Goal: Task Accomplishment & Management: Use online tool/utility

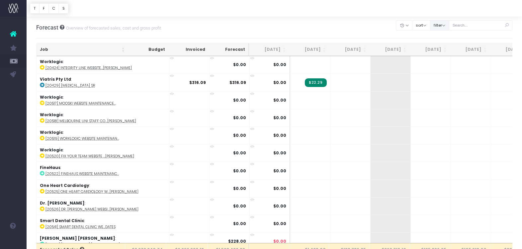
click at [450, 26] on button "filter" at bounding box center [439, 25] width 19 height 10
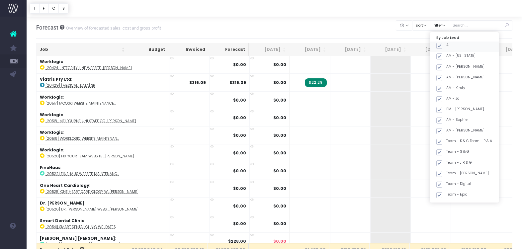
click at [443, 48] on span at bounding box center [440, 46] width 6 height 6
click at [450, 47] on input "All" at bounding box center [449, 45] width 4 height 4
checkbox input "false"
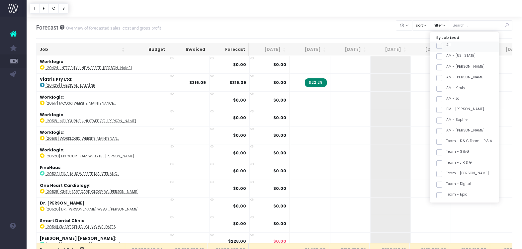
checkbox input "false"
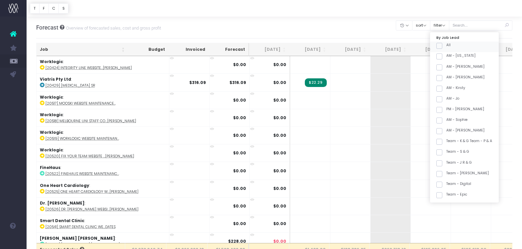
checkbox input "false"
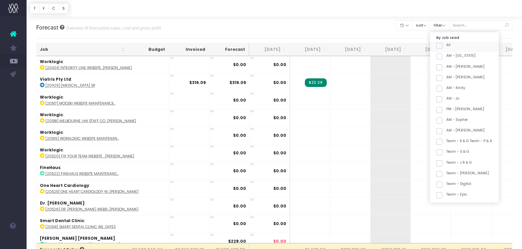
checkbox input "false"
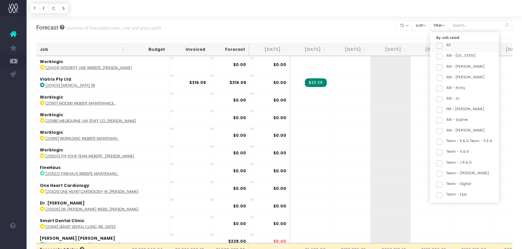
checkbox input "false"
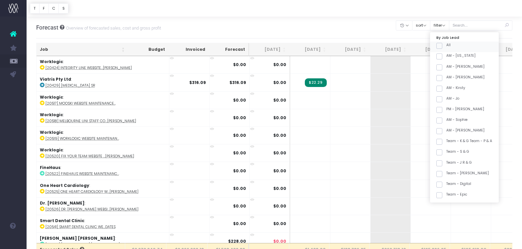
checkbox input "false"
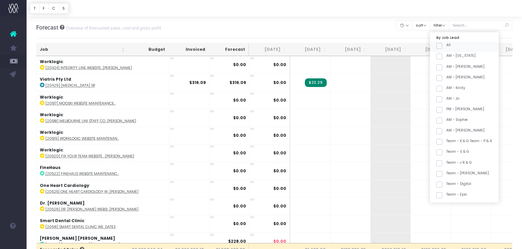
checkbox input "false"
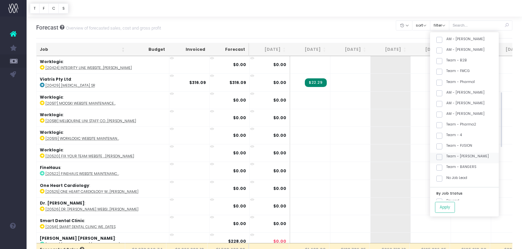
scroll to position [182, 0]
click at [472, 150] on label "Team - [PERSON_NAME]" at bounding box center [463, 151] width 53 height 5
click at [451, 150] on input "Team - [PERSON_NAME]" at bounding box center [449, 151] width 4 height 4
checkbox input "true"
click at [455, 208] on button "Apply" at bounding box center [445, 207] width 20 height 11
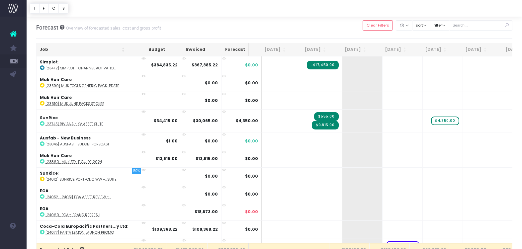
click at [79, 53] on th "Job" at bounding box center [83, 49] width 92 height 13
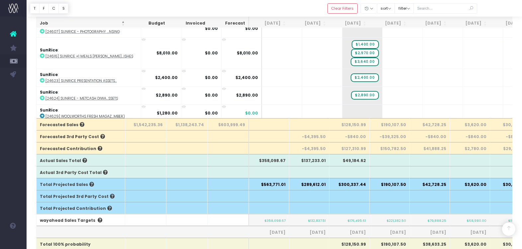
scroll to position [121, 0]
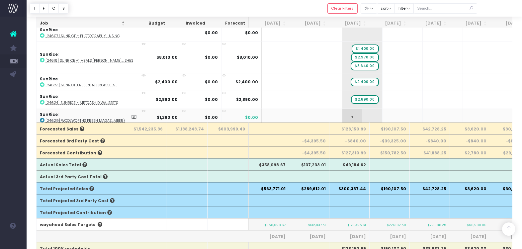
click at [344, 112] on span "+" at bounding box center [353, 117] width 20 height 17
click at [354, 115] on input "1280" at bounding box center [362, 118] width 33 height 13
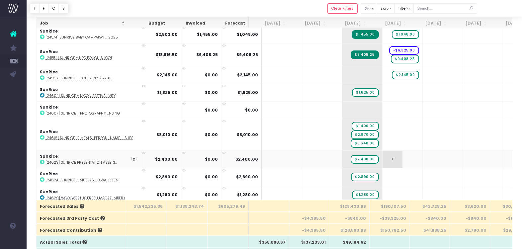
scroll to position [45, 0]
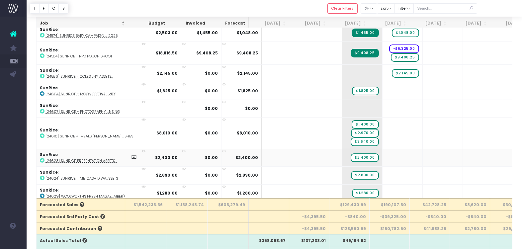
click at [104, 159] on abbr "[24623] SunRice Presentation Assets..." at bounding box center [81, 161] width 71 height 5
